Goal: Navigation & Orientation: Find specific page/section

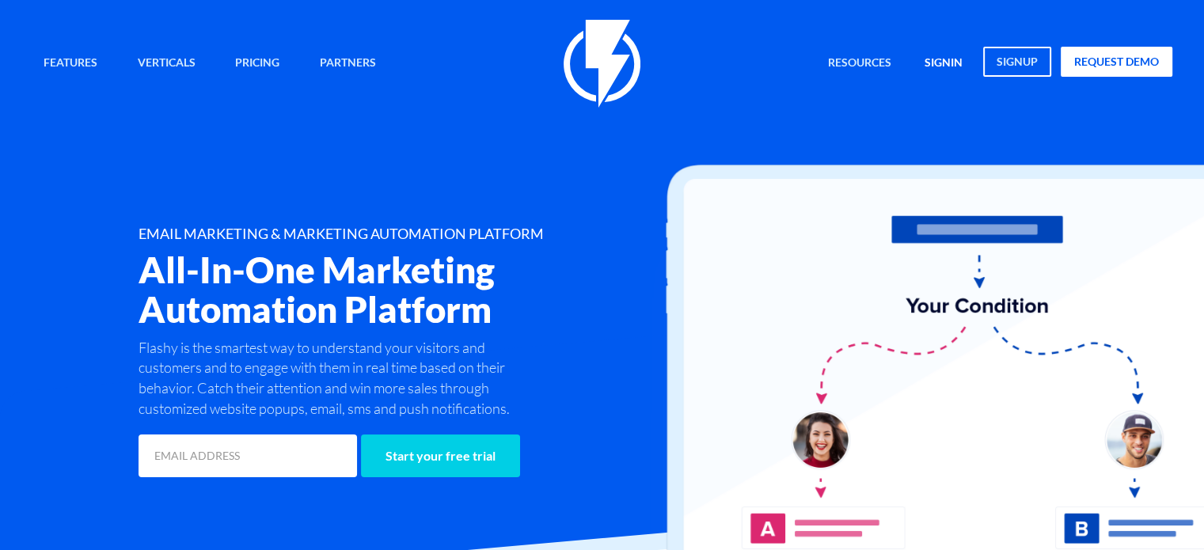
click at [939, 66] on link "signin" at bounding box center [944, 64] width 62 height 34
click at [943, 66] on link "signin" at bounding box center [944, 64] width 62 height 34
